Goal: Check status: Check status

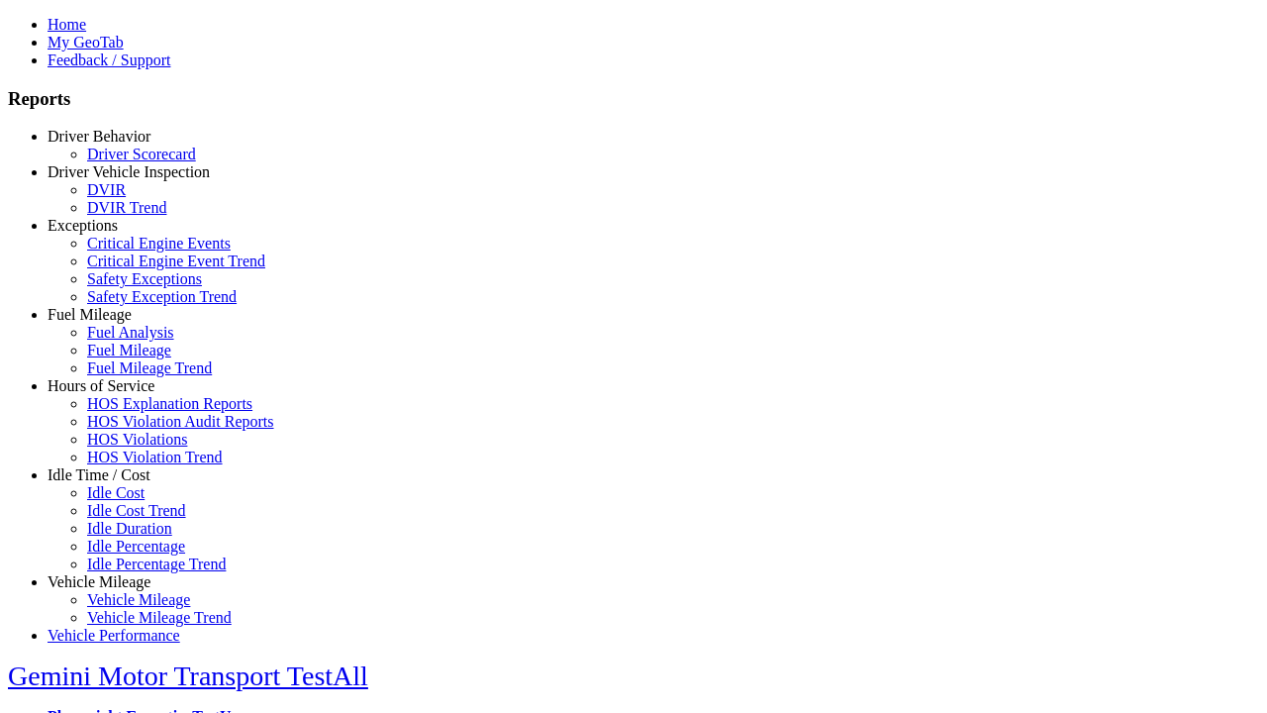
click at [114, 234] on link "Exceptions" at bounding box center [83, 225] width 70 height 17
click at [129, 287] on link "Safety Exceptions" at bounding box center [144, 278] width 115 height 17
select select
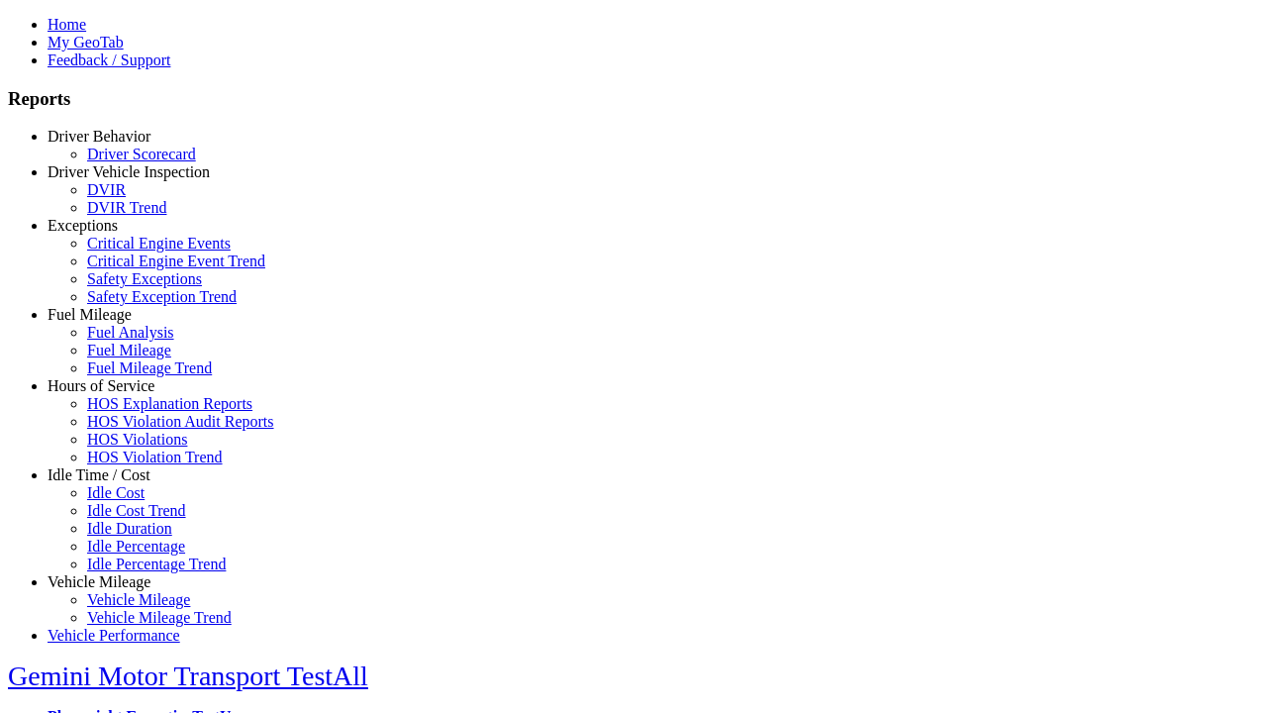
select select
